Goal: Navigation & Orientation: Find specific page/section

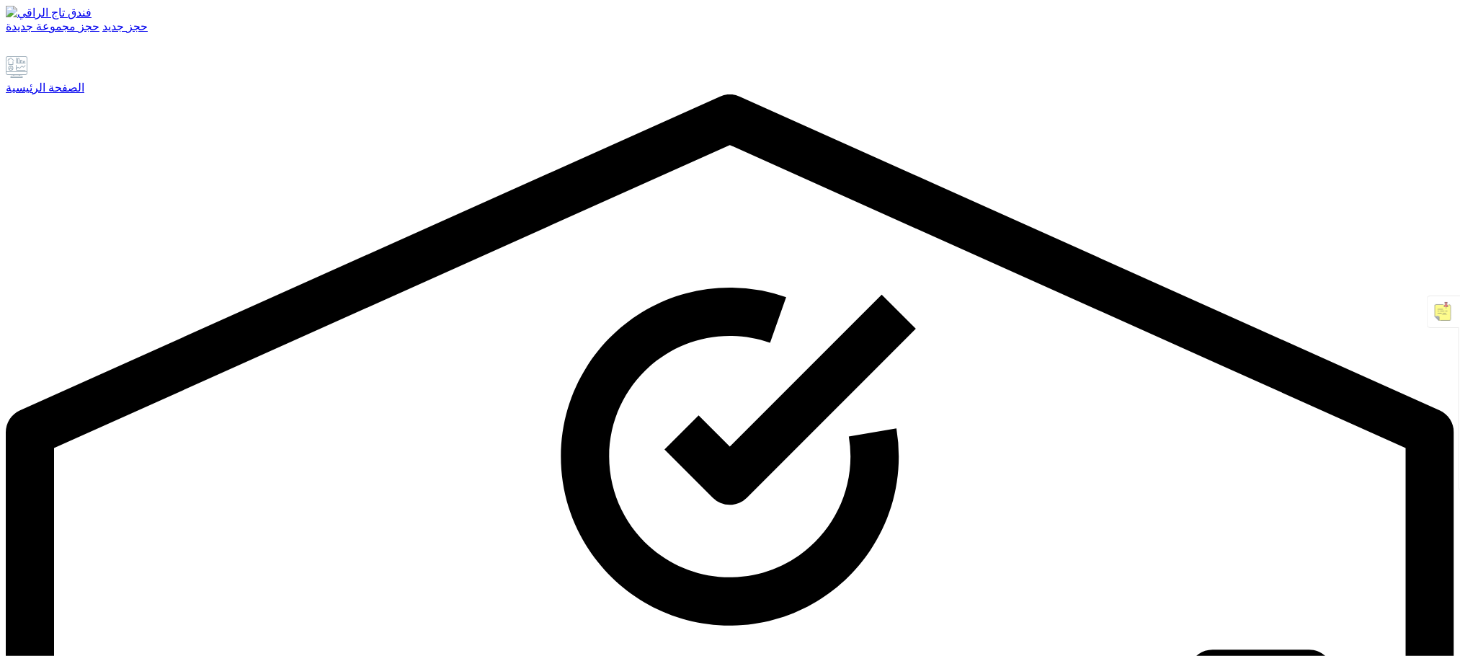
click at [81, 94] on font "الصفحة الرئيسية" at bounding box center [45, 87] width 79 height 12
click at [84, 94] on font "الصفحة الرئيسية" at bounding box center [45, 87] width 79 height 12
